Goal: Information Seeking & Learning: Learn about a topic

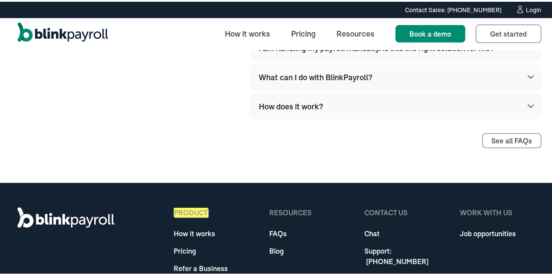
scroll to position [2623, 0]
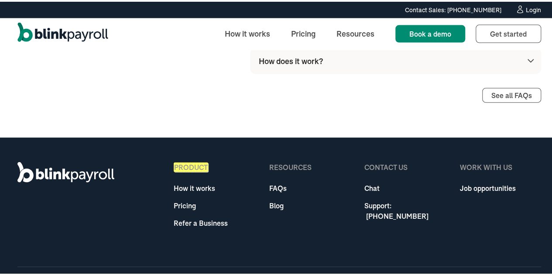
click at [481, 182] on link "Job opportunities" at bounding box center [488, 187] width 56 height 10
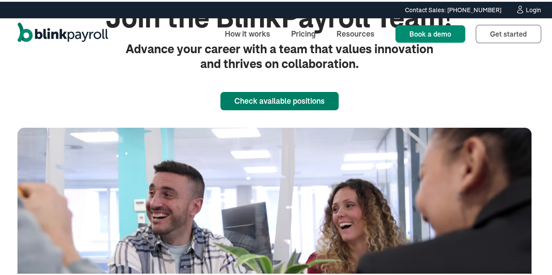
click at [302, 164] on div "Join the BlinkPayroll Team! Advance your career with a team that values innovat…" at bounding box center [279, 174] width 524 height 348
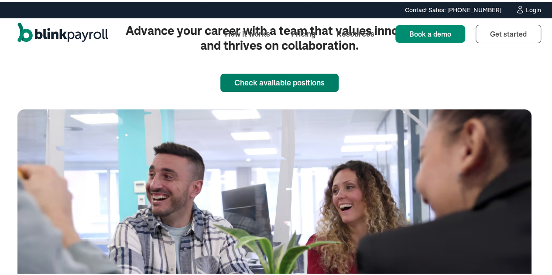
click at [298, 78] on link "Check available positions" at bounding box center [279, 81] width 118 height 18
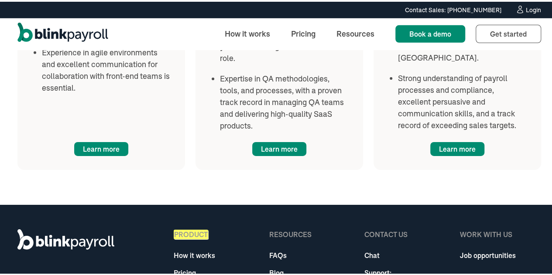
scroll to position [937, 0]
